Goal: Find contact information: Find contact information

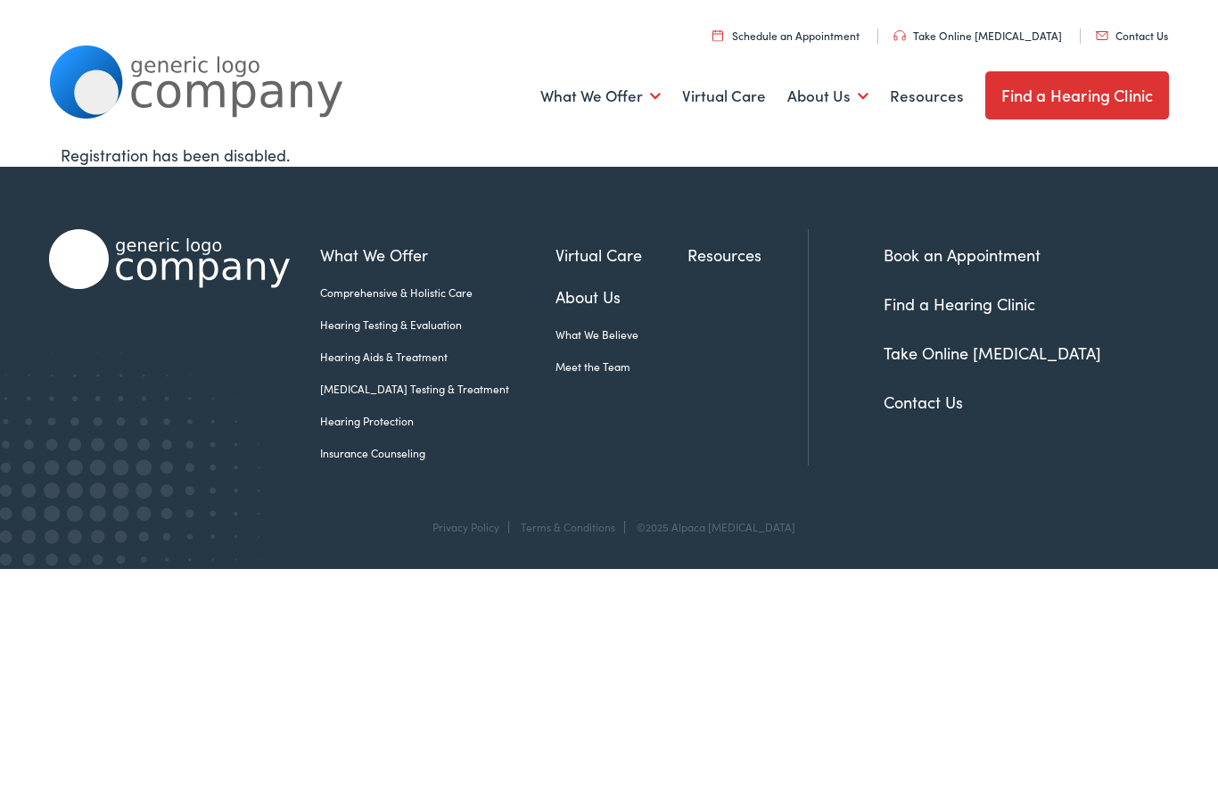
click at [1165, 19] on nav "Menu Close Schedule an Appointment Take Online [MEDICAL_DATA] Contact Us Find a…" at bounding box center [609, 25] width 1121 height 50
click at [1138, 38] on link "Contact Us" at bounding box center [1132, 35] width 72 height 15
